Goal: Transaction & Acquisition: Purchase product/service

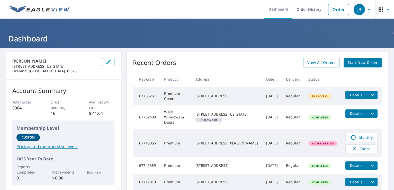
scroll to position [42, 0]
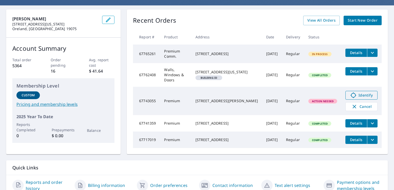
click at [351, 94] on icon at bounding box center [354, 95] width 6 height 6
click at [215, 98] on div "4347 Kelly Dr Philadelphia, PA 19129" at bounding box center [227, 100] width 63 height 5
copy div "4347 Kelly Dr"
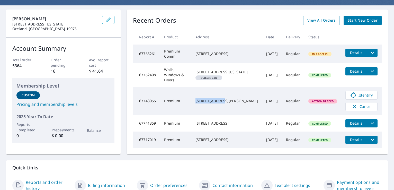
click at [243, 100] on div "4347 Kelly Dr Philadelphia, PA 19129" at bounding box center [227, 100] width 63 height 5
click at [242, 102] on div "4347 Kelly Dr Philadelphia, PA 19129" at bounding box center [227, 100] width 63 height 5
copy td "4347 Kelly Dr Philadelphia, PA 19129"
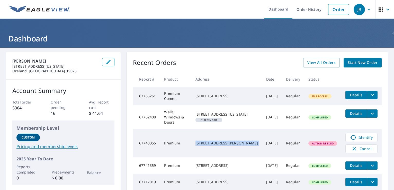
copy td "4347 Kelly Dr Philadelphia, PA 19129"
click at [352, 137] on icon at bounding box center [354, 138] width 6 height 6
click at [362, 138] on span "Identify" at bounding box center [361, 137] width 25 height 6
click at [352, 147] on icon "button" at bounding box center [355, 149] width 6 height 6
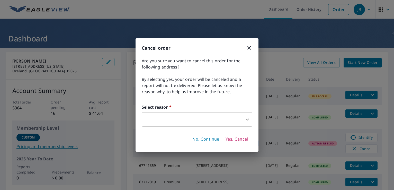
click at [211, 118] on body "JB JB Dashboard Order History Order JB Dashboard Russell Roofing 1200 Pennsylva…" at bounding box center [197, 95] width 394 height 190
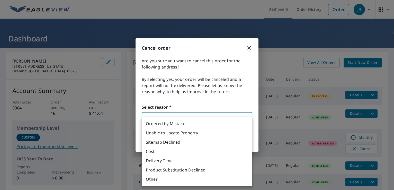
click at [193, 133] on li "Unable to Locate Property" at bounding box center [197, 132] width 111 height 9
type input "31"
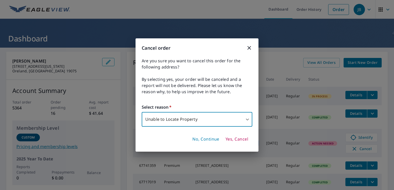
click at [236, 140] on span "Yes, Cancel" at bounding box center [237, 139] width 23 height 6
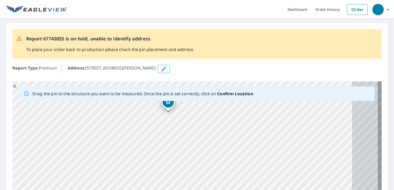
drag, startPoint x: 246, startPoint y: 166, endPoint x: 218, endPoint y: 116, distance: 57.0
click at [218, 116] on div "[STREET_ADDRESS][PERSON_NAME]" at bounding box center [197, 161] width 370 height 161
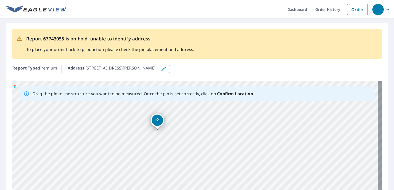
drag, startPoint x: 242, startPoint y: 139, endPoint x: 232, endPoint y: 157, distance: 21.2
click at [232, 157] on div "[STREET_ADDRESS][PERSON_NAME]" at bounding box center [197, 161] width 370 height 161
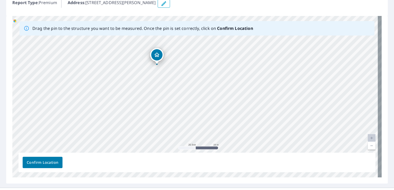
scroll to position [76, 0]
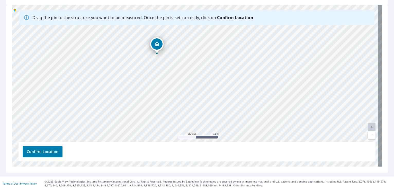
click at [369, 136] on link "Current Level 20, Zoom Out" at bounding box center [372, 135] width 8 height 8
drag, startPoint x: 293, startPoint y: 129, endPoint x: 259, endPoint y: 106, distance: 41.0
click at [259, 106] on div "4347 Kelly Dr Philadelphia, PA 19129" at bounding box center [197, 85] width 370 height 161
drag, startPoint x: 244, startPoint y: 87, endPoint x: 213, endPoint y: 91, distance: 32.0
click at [213, 91] on div "4347 Kelly Dr Philadelphia, PA 19129" at bounding box center [197, 85] width 370 height 161
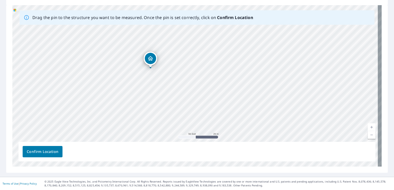
drag, startPoint x: 217, startPoint y: 105, endPoint x: 258, endPoint y: 123, distance: 44.0
click at [258, 123] on div "4347 Kelly Dr Philadelphia, PA 19129" at bounding box center [197, 85] width 370 height 161
drag, startPoint x: 139, startPoint y: 99, endPoint x: 142, endPoint y: 102, distance: 3.8
click at [142, 102] on div "4347 Kelly Dr Philadelphia, PA 19129" at bounding box center [197, 85] width 370 height 161
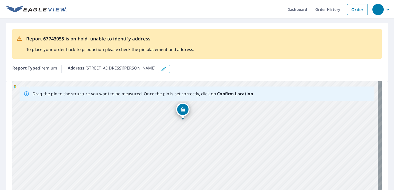
drag, startPoint x: 164, startPoint y: 154, endPoint x: 152, endPoint y: 111, distance: 44.1
click at [152, 111] on div "[STREET_ADDRESS][PERSON_NAME]" at bounding box center [197, 161] width 370 height 161
drag, startPoint x: 168, startPoint y: 139, endPoint x: 229, endPoint y: 110, distance: 67.2
click at [229, 110] on div "[STREET_ADDRESS][PERSON_NAME]" at bounding box center [197, 161] width 370 height 161
drag, startPoint x: 218, startPoint y: 165, endPoint x: 230, endPoint y: 127, distance: 40.1
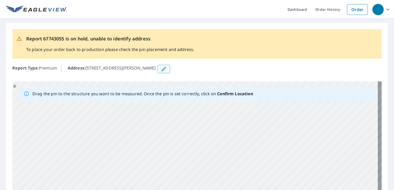
click at [230, 127] on div "[STREET_ADDRESS][PERSON_NAME]" at bounding box center [197, 161] width 370 height 161
drag, startPoint x: 225, startPoint y: 133, endPoint x: 208, endPoint y: 180, distance: 50.6
click at [208, 180] on div "[STREET_ADDRESS][PERSON_NAME]" at bounding box center [197, 161] width 370 height 161
drag, startPoint x: 258, startPoint y: 155, endPoint x: 238, endPoint y: 124, distance: 37.3
click at [238, 124] on div "[STREET_ADDRESS][PERSON_NAME]" at bounding box center [197, 161] width 370 height 161
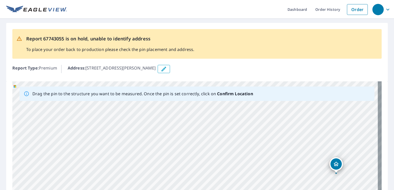
drag, startPoint x: 280, startPoint y: 148, endPoint x: 275, endPoint y: 168, distance: 20.5
click at [275, 168] on div "[STREET_ADDRESS][PERSON_NAME]" at bounding box center [197, 161] width 370 height 161
click at [330, 163] on div "[STREET_ADDRESS][PERSON_NAME]" at bounding box center [336, 163] width 13 height 13
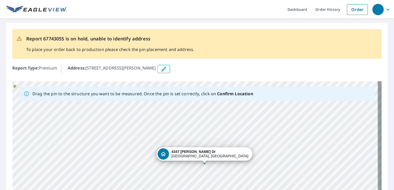
drag, startPoint x: 114, startPoint y: 141, endPoint x: 123, endPoint y: 143, distance: 9.5
click at [123, 143] on div "[STREET_ADDRESS][PERSON_NAME]" at bounding box center [197, 161] width 370 height 161
click at [121, 118] on div "4347 Kelly Dr Philadelphia, PA 19129" at bounding box center [197, 161] width 370 height 161
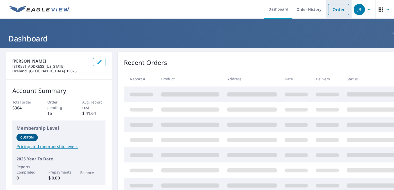
click at [335, 10] on link "Order" at bounding box center [338, 9] width 21 height 11
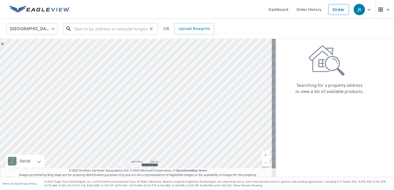
click at [106, 33] on input "text" at bounding box center [110, 29] width 73 height 14
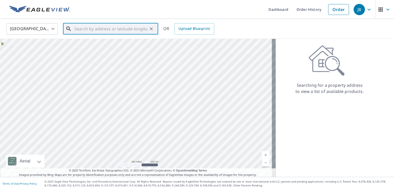
paste input "[STREET_ADDRESS]"
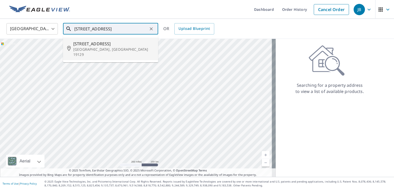
click at [109, 45] on span "[STREET_ADDRESS]" at bounding box center [113, 44] width 81 height 6
type input "[STREET_ADDRESS]"
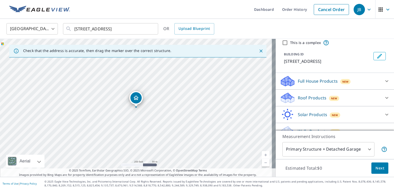
scroll to position [28, 0]
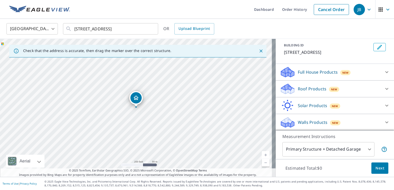
click at [308, 90] on p "Roof Products" at bounding box center [312, 89] width 29 height 6
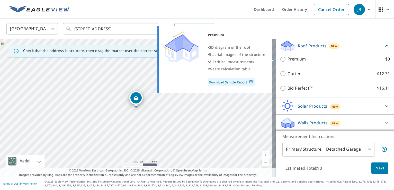
click at [280, 62] on input "Premium $0" at bounding box center [284, 59] width 8 height 6
checkbox input "true"
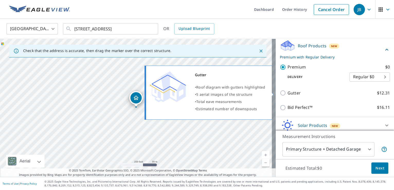
scroll to position [91, 0]
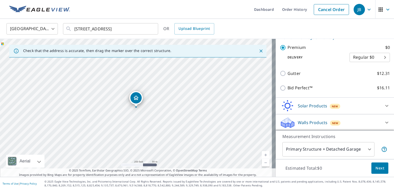
click at [262, 154] on link "Current Level 17, Zoom In" at bounding box center [266, 155] width 8 height 8
click at [262, 154] on link "Current Level 17.47393118833241, Zoom In" at bounding box center [266, 155] width 8 height 8
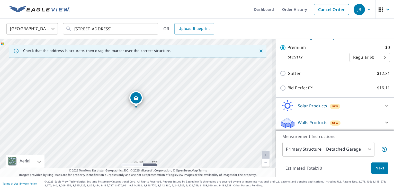
click at [262, 154] on link "Current Level 17.798521025839023, Zoom In Disabled" at bounding box center [266, 155] width 8 height 8
click at [262, 154] on link "Current Level 20, Zoom In Disabled" at bounding box center [266, 155] width 8 height 8
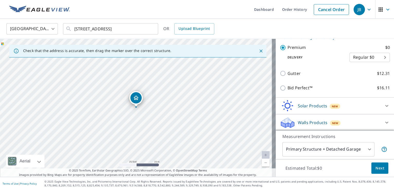
click at [262, 153] on link "Current Level 20, Zoom In Disabled" at bounding box center [266, 155] width 8 height 8
click at [376, 167] on span "Next" at bounding box center [380, 168] width 9 height 6
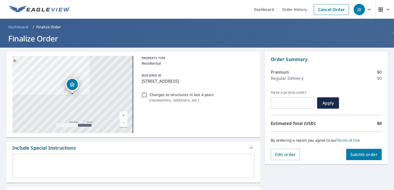
click at [359, 151] on button "Submit order" at bounding box center [364, 154] width 36 height 11
checkbox input "true"
